Goal: Information Seeking & Learning: Compare options

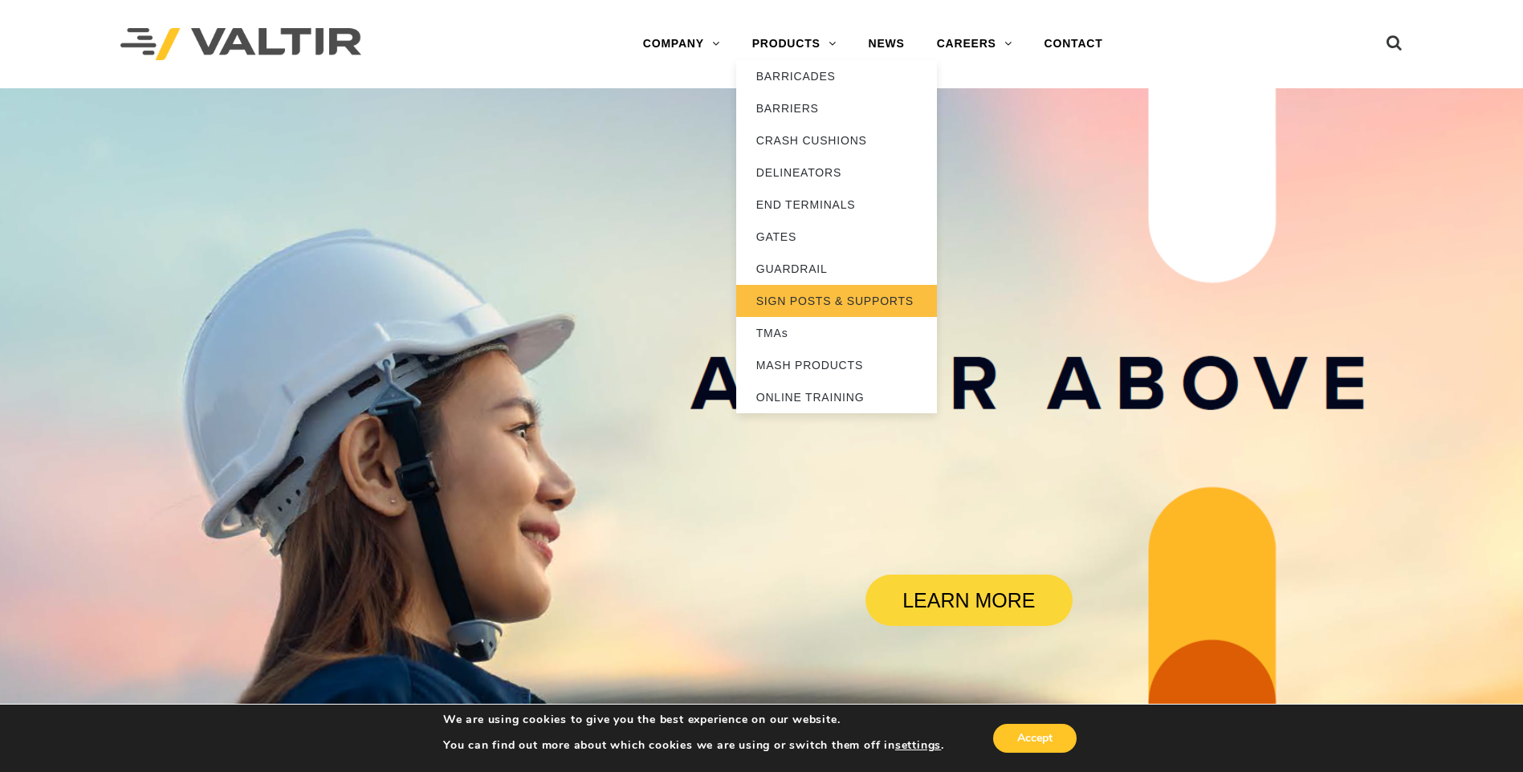
click at [812, 297] on link "SIGN POSTS & SUPPORTS" at bounding box center [836, 301] width 201 height 32
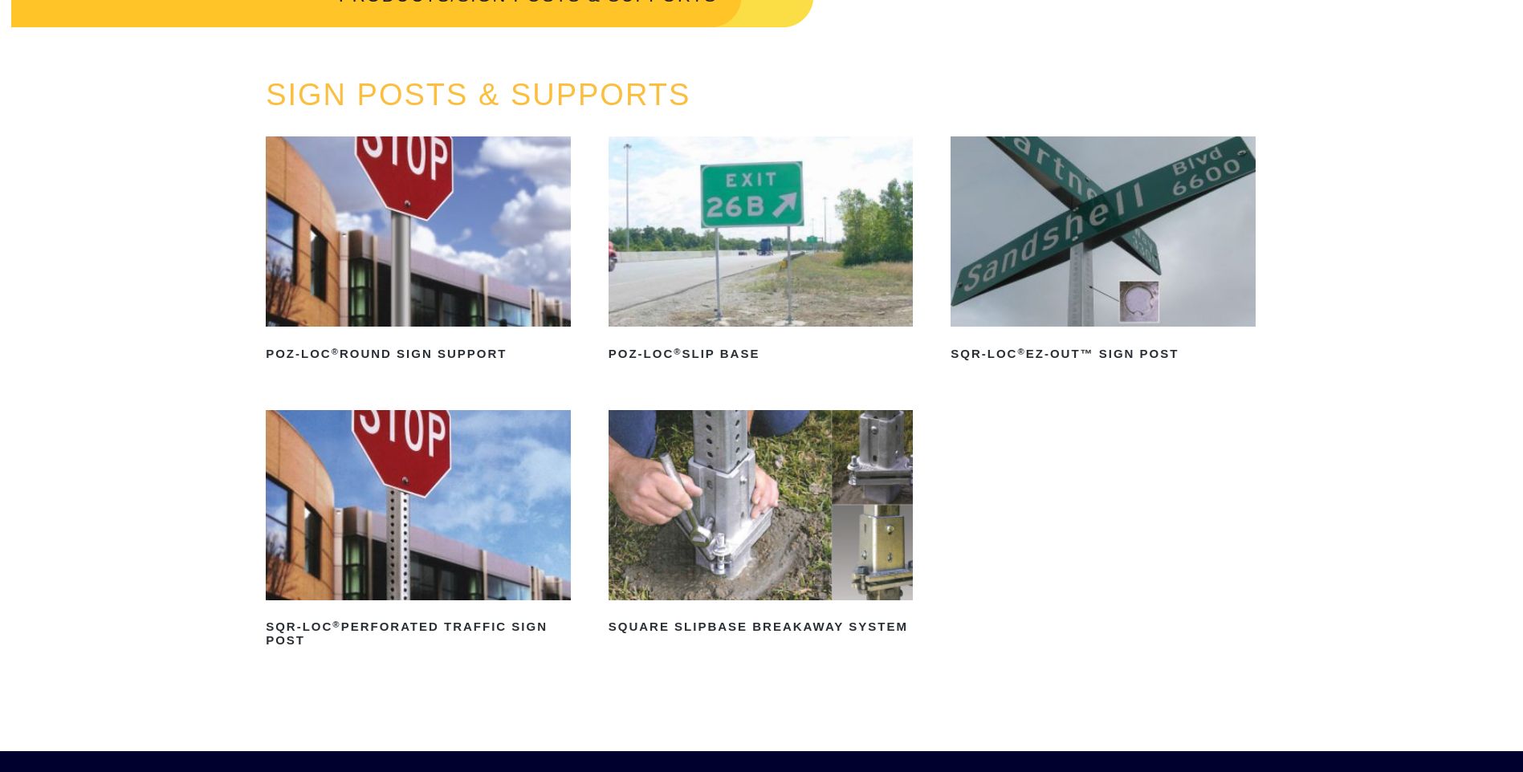
scroll to position [321, 0]
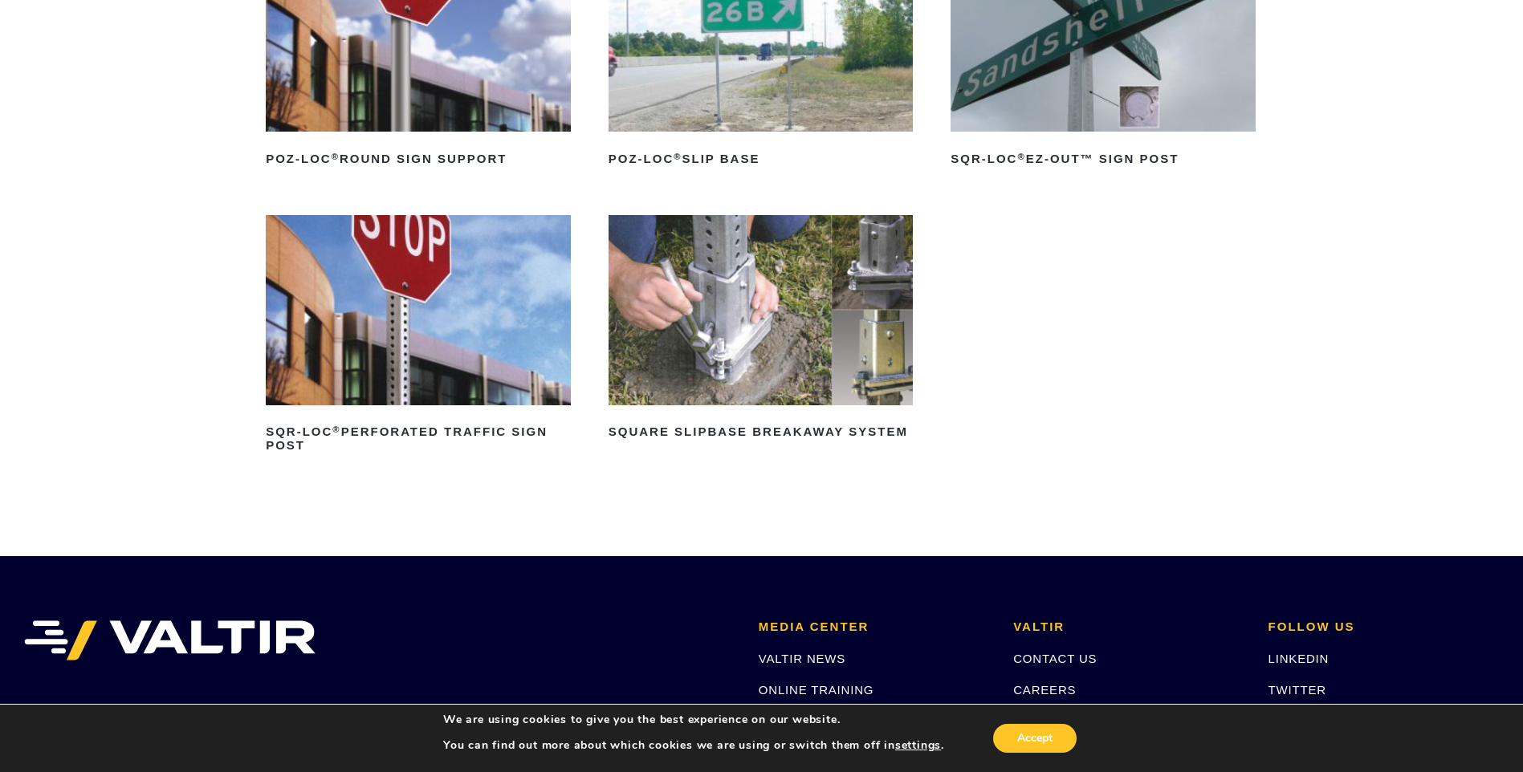
click at [675, 291] on img at bounding box center [760, 310] width 305 height 190
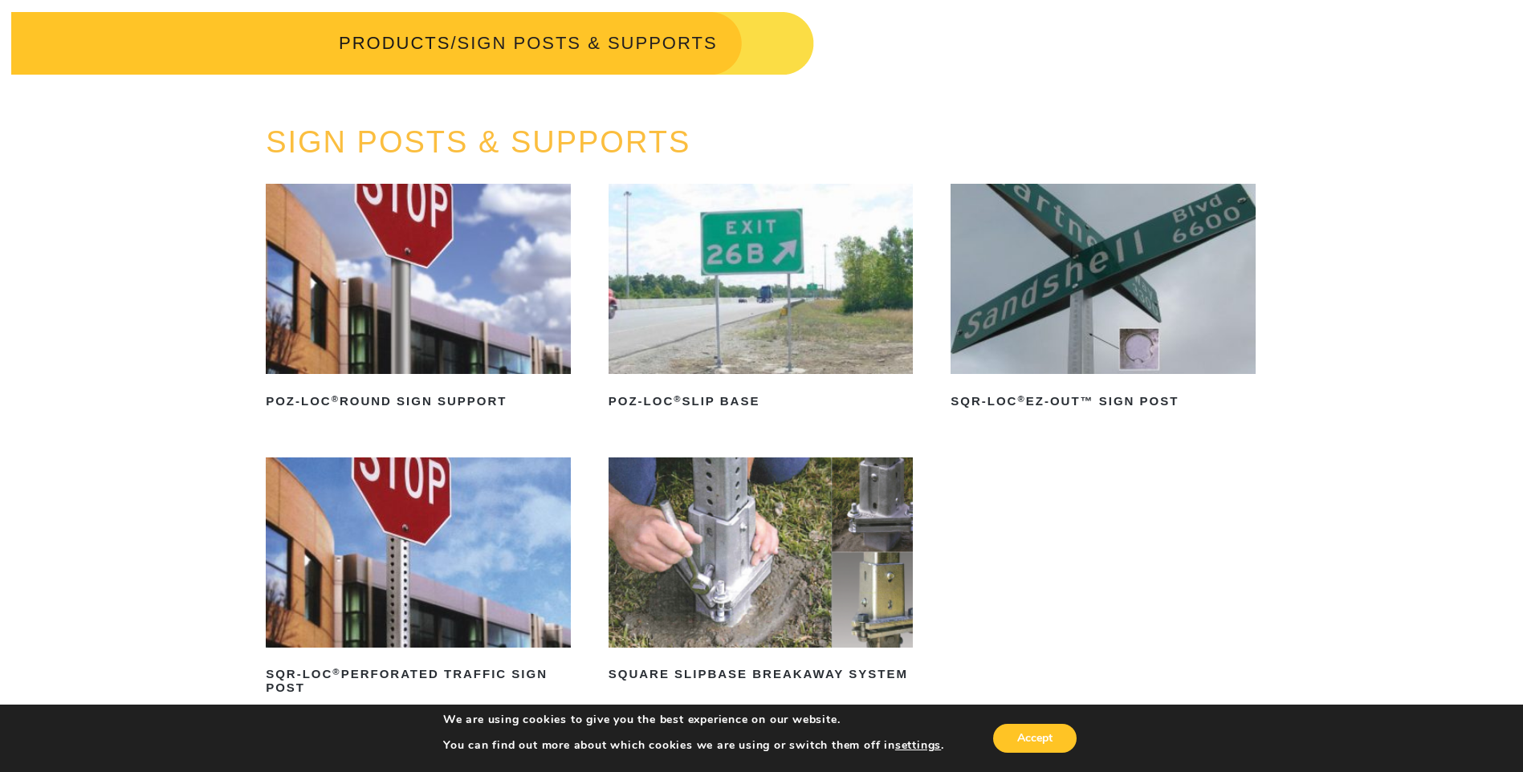
scroll to position [80, 0]
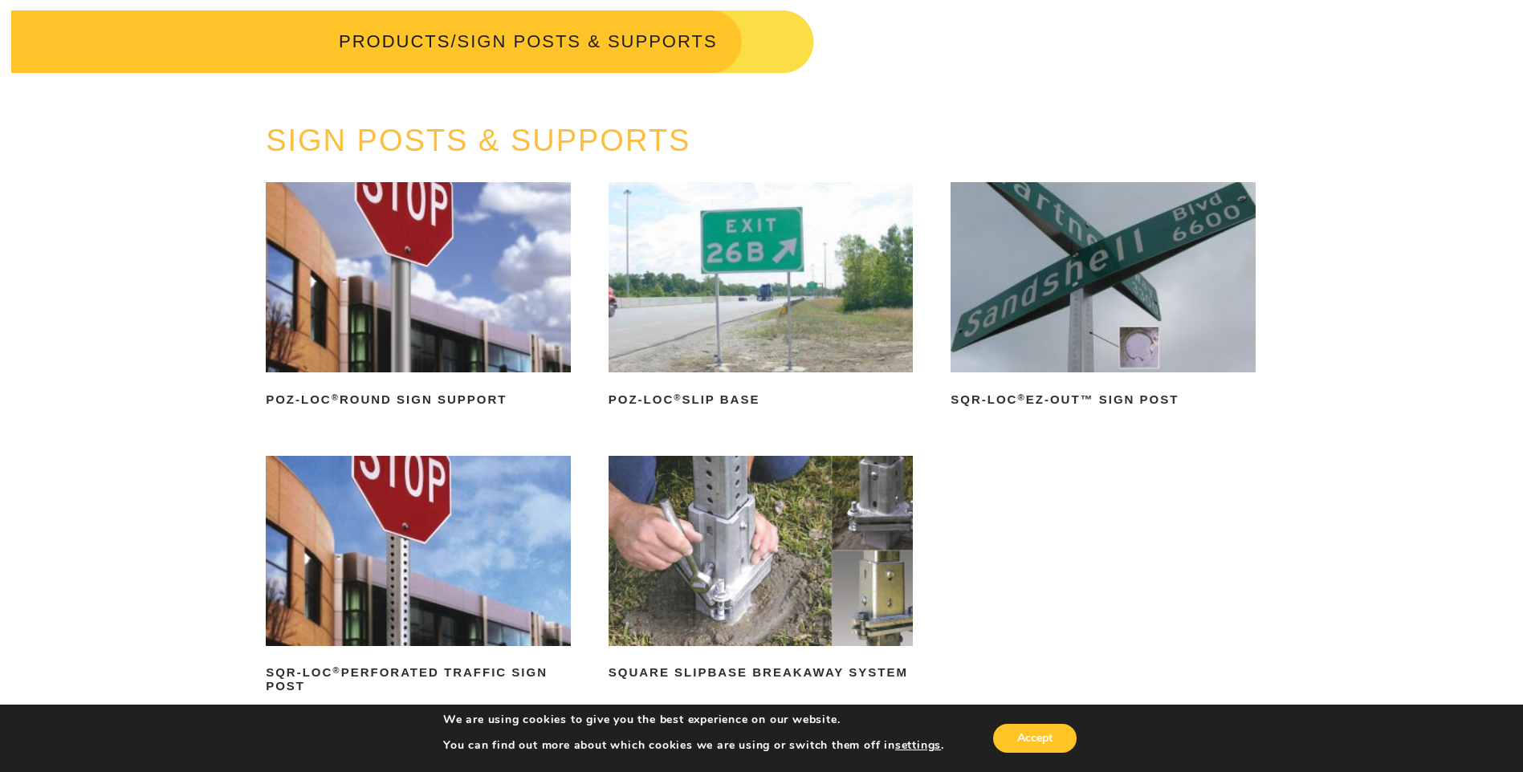
click at [371, 300] on img at bounding box center [418, 277] width 305 height 190
click at [752, 249] on img at bounding box center [760, 277] width 305 height 190
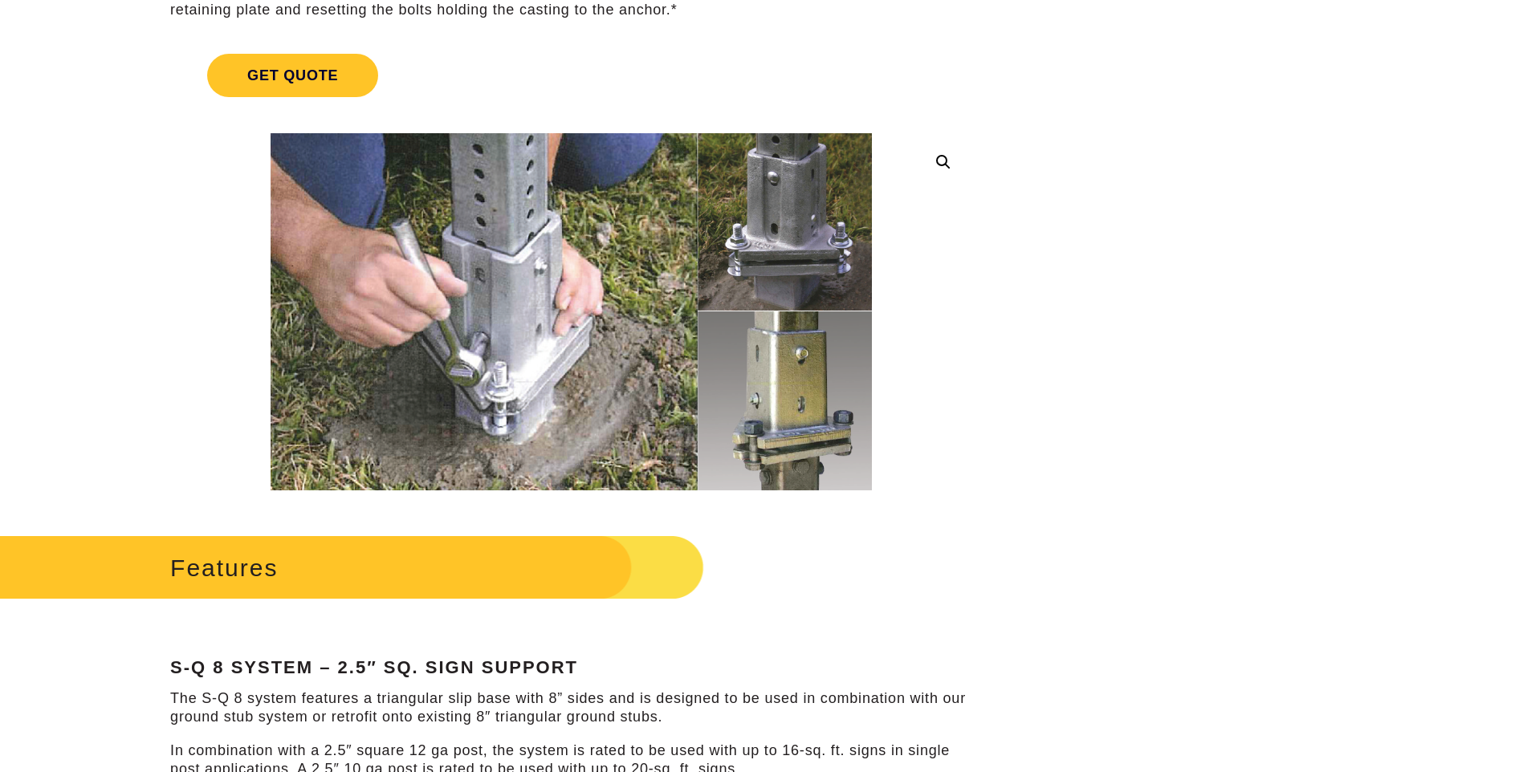
scroll to position [80, 0]
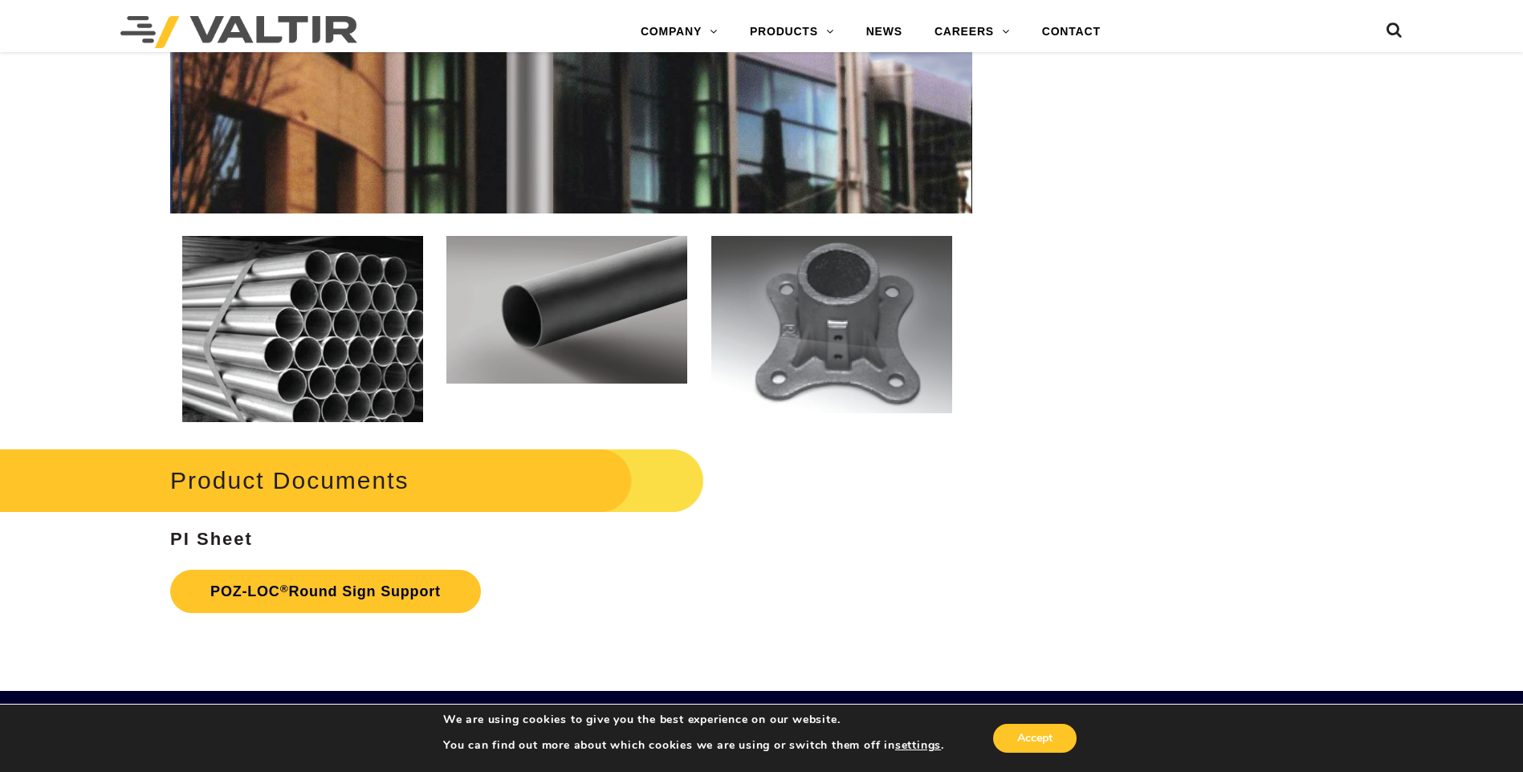
scroll to position [2167, 0]
